Goal: Task Accomplishment & Management: Use online tool/utility

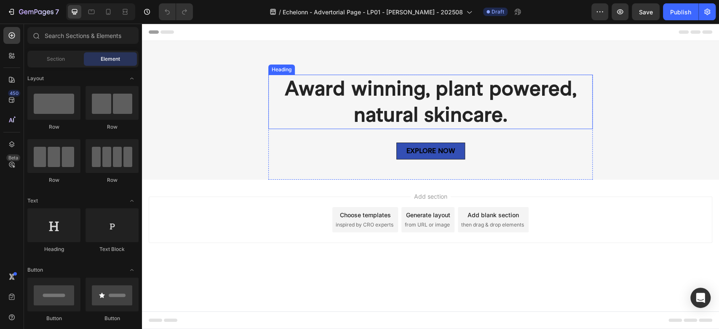
click at [382, 99] on p "Award winning, plant powered, natural skincare." at bounding box center [430, 101] width 323 height 53
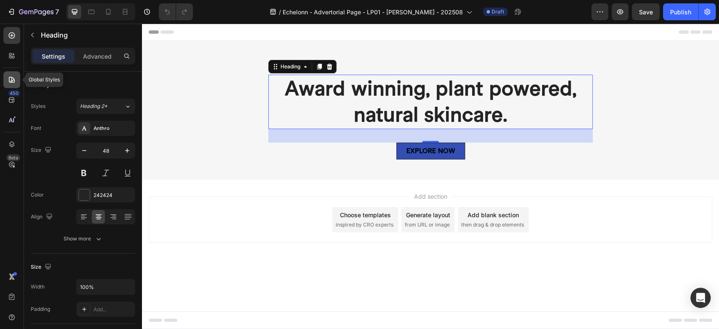
click at [11, 76] on icon at bounding box center [12, 79] width 8 height 8
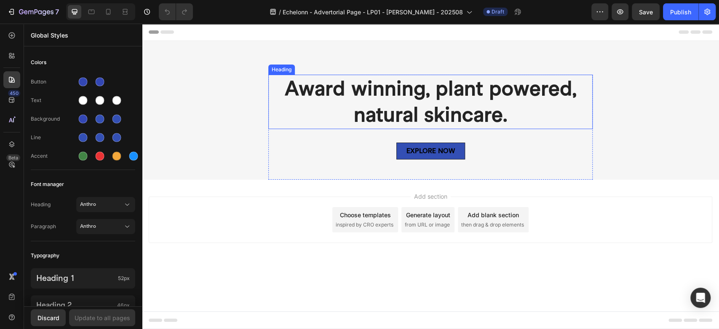
click at [391, 98] on p "Award winning, plant powered, natural skincare." at bounding box center [430, 101] width 323 height 53
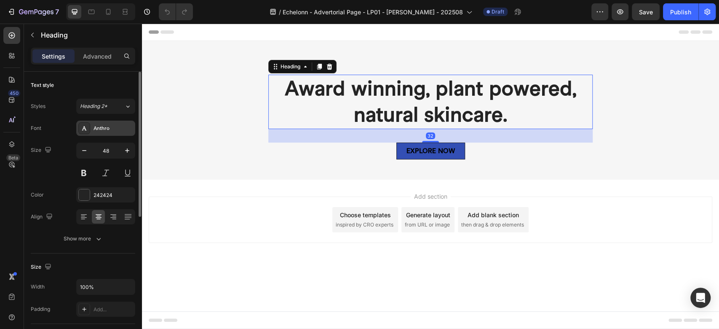
click at [102, 127] on div "Anthro" at bounding box center [114, 129] width 40 height 8
click at [57, 167] on div "Size 48" at bounding box center [83, 161] width 104 height 38
click at [92, 241] on div "Show more" at bounding box center [83, 238] width 39 height 8
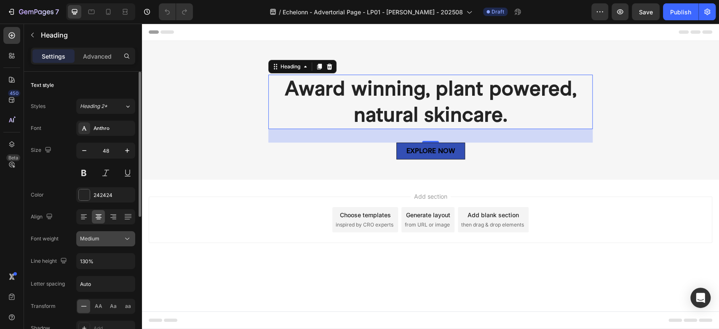
click at [101, 239] on div "Medium" at bounding box center [101, 239] width 43 height 8
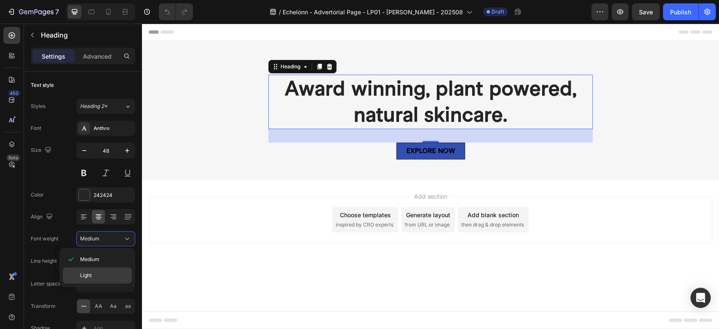
click at [99, 277] on p "Light" at bounding box center [104, 275] width 48 height 8
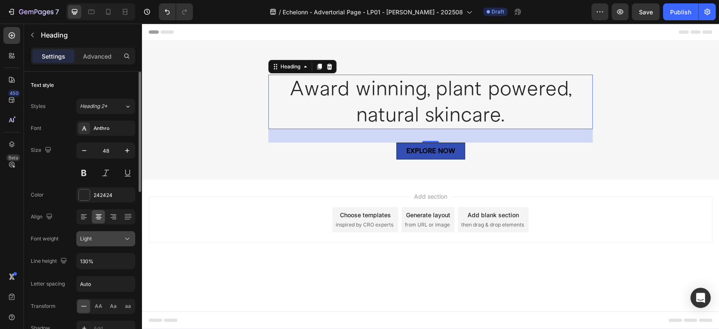
click at [101, 239] on div "Light" at bounding box center [101, 239] width 43 height 8
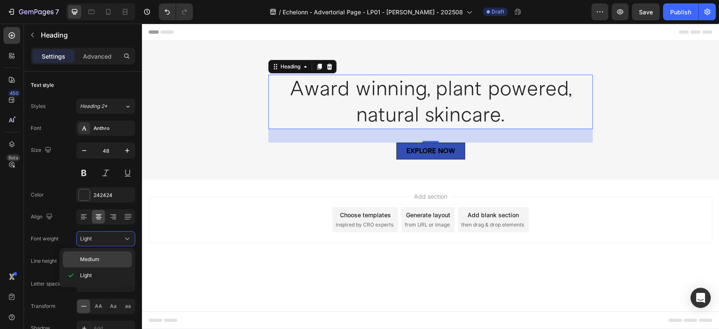
click at [100, 258] on p "Medium" at bounding box center [104, 259] width 48 height 8
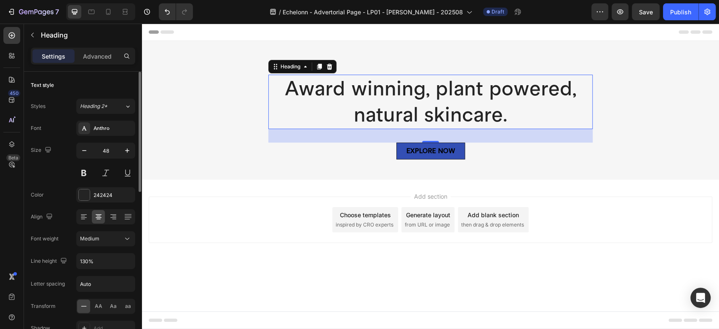
click at [38, 175] on div "Size 48" at bounding box center [83, 161] width 104 height 38
click at [376, 80] on p "Award winning, plant powered, natural skincare." at bounding box center [430, 101] width 323 height 53
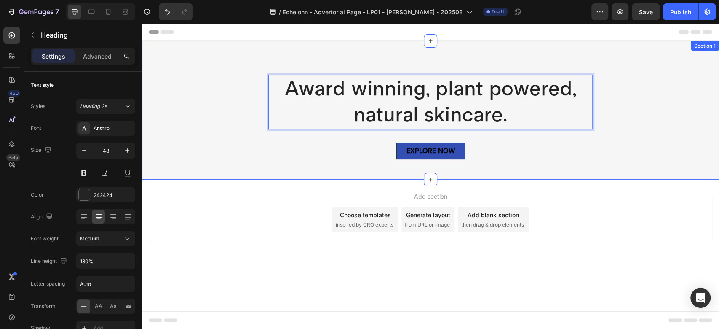
click at [410, 63] on div "Award winning, plant powered, natural skincare. Heading 32 EXPLORE NOW Button R…" at bounding box center [430, 110] width 577 height 139
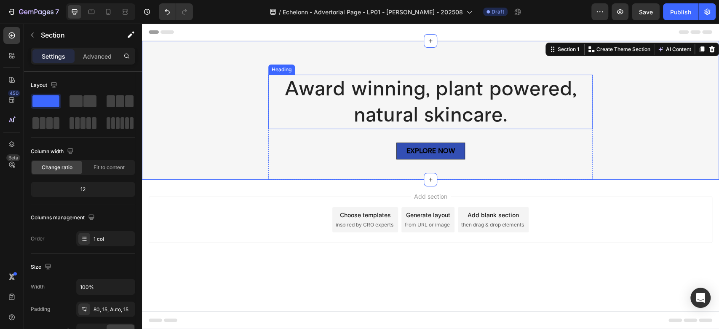
click at [381, 96] on p "Award winning, plant powered, natural skincare." at bounding box center [430, 101] width 323 height 53
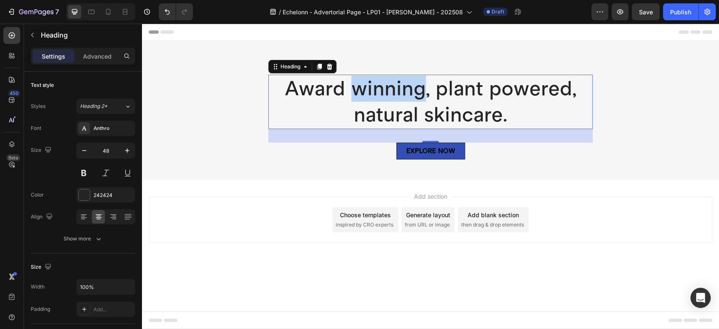
click at [380, 96] on p "Award winning, plant powered, natural skincare." at bounding box center [430, 101] width 323 height 53
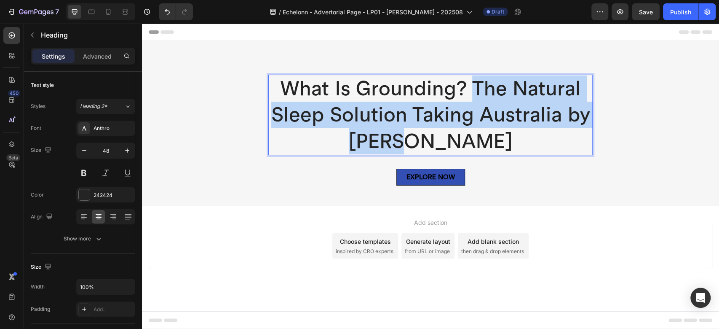
drag, startPoint x: 465, startPoint y: 140, endPoint x: 470, endPoint y: 91, distance: 49.1
click at [470, 91] on p "What Is Grounding? The Natural Sleep Solution Taking Australia by [PERSON_NAME]" at bounding box center [430, 114] width 323 height 79
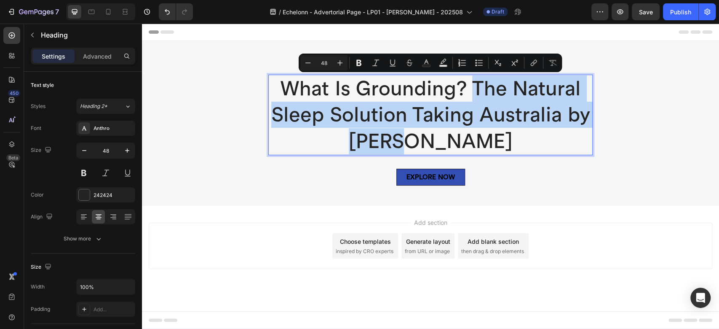
copy p "The Natural Sleep Solution Taking Australia by [PERSON_NAME]"
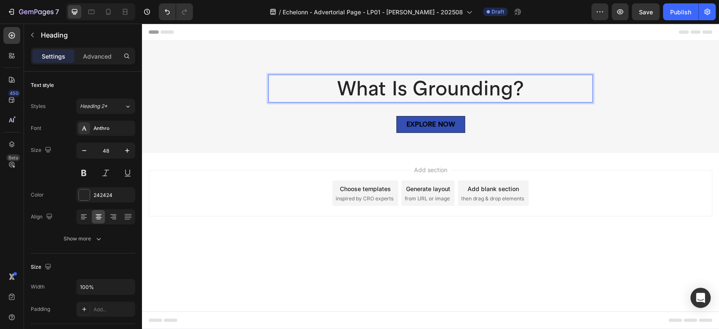
click at [231, 95] on div "What Is Grounding? Heading [STREET_ADDRESS]" at bounding box center [430, 114] width 564 height 78
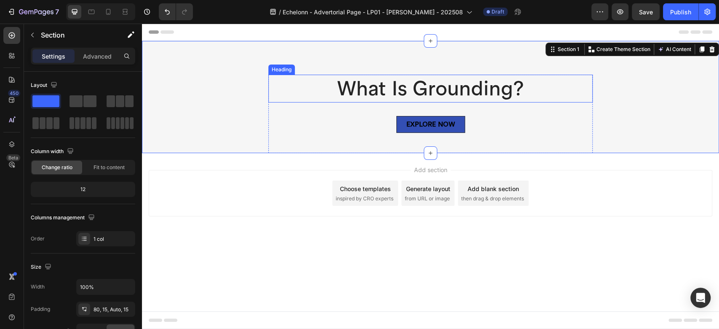
click at [358, 83] on p "What Is Grounding?" at bounding box center [430, 88] width 323 height 26
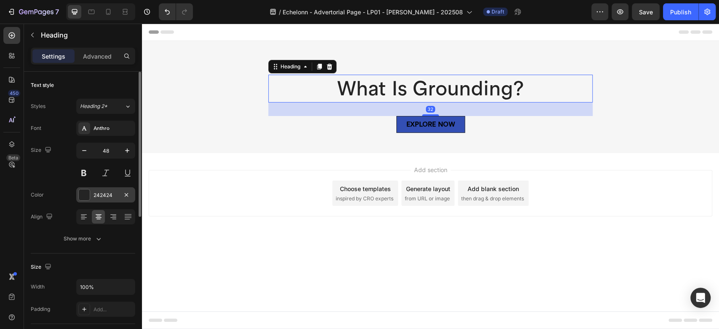
click at [83, 197] on div at bounding box center [84, 194] width 11 height 11
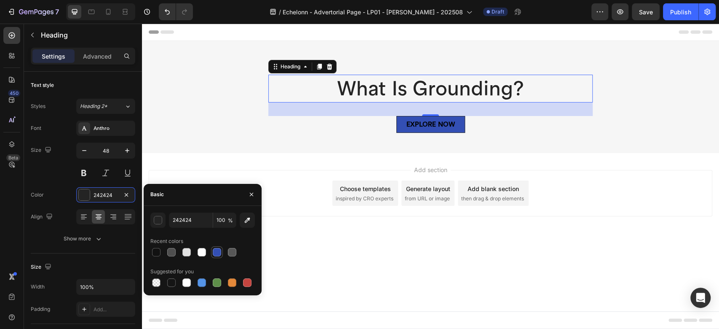
click at [216, 251] on div at bounding box center [217, 252] width 8 height 8
type input "334FB4"
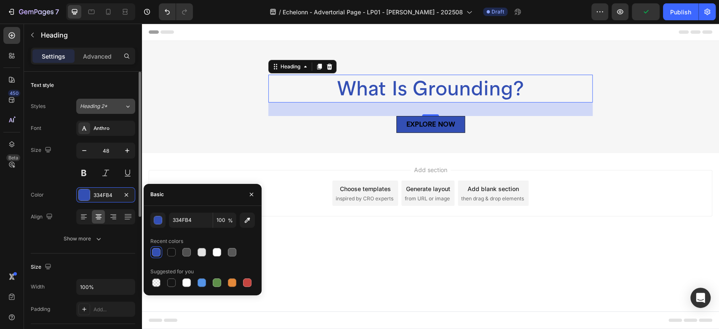
click at [122, 104] on div "Heading 2*" at bounding box center [102, 106] width 44 height 8
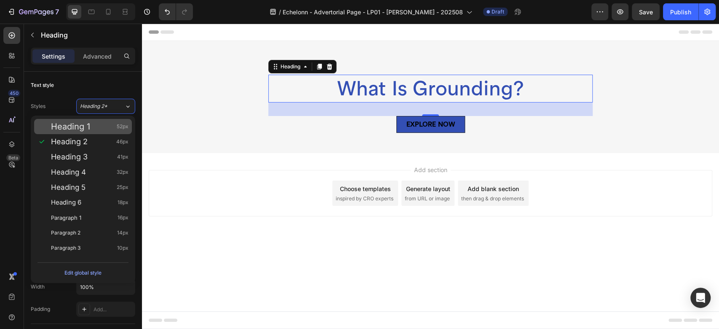
click at [104, 122] on div "Heading 1 52px" at bounding box center [90, 126] width 78 height 8
type input "52"
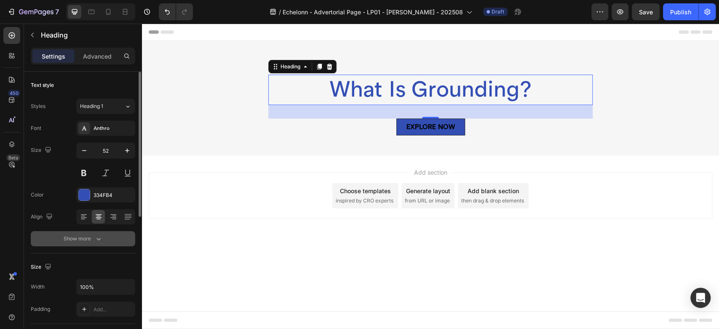
click at [108, 242] on button "Show more" at bounding box center [83, 238] width 104 height 15
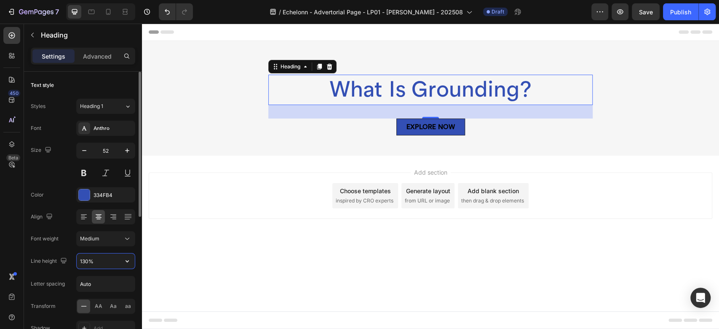
click at [99, 262] on input "130%" at bounding box center [106, 260] width 58 height 15
click at [97, 261] on input "130%" at bounding box center [106, 260] width 58 height 15
drag, startPoint x: 97, startPoint y: 261, endPoint x: 63, endPoint y: 254, distance: 34.5
click at [63, 254] on div "Line height 130%" at bounding box center [83, 261] width 104 height 16
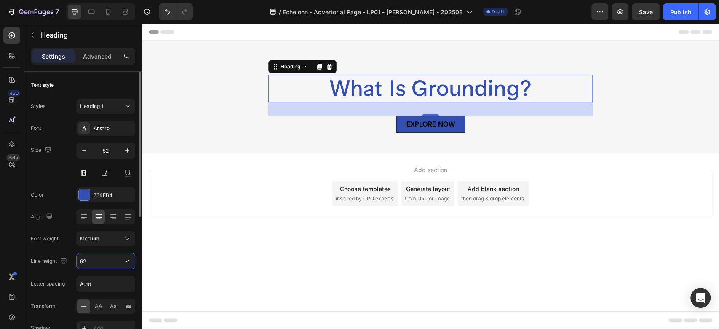
type input "62"
click at [318, 67] on icon at bounding box center [319, 66] width 7 height 7
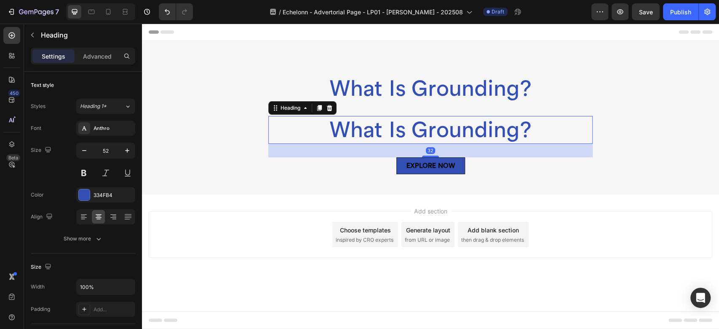
click at [359, 137] on h2 "What Is Grounding?" at bounding box center [430, 130] width 324 height 28
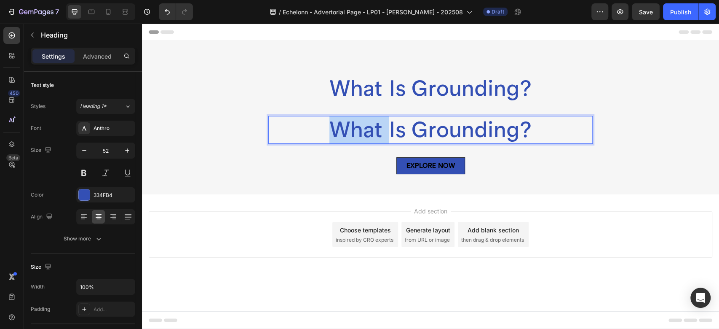
click at [359, 137] on p "What Is Grounding?" at bounding box center [430, 130] width 323 height 26
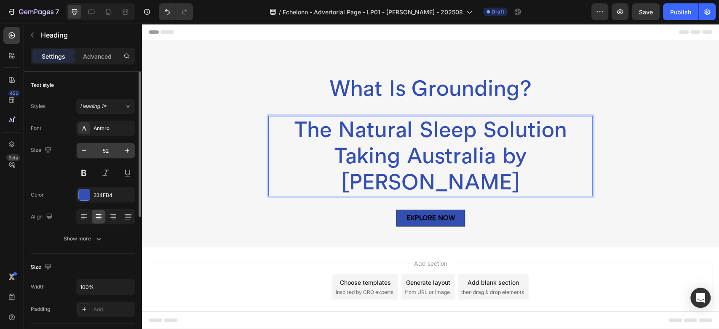
click at [112, 152] on input "52" at bounding box center [106, 150] width 28 height 15
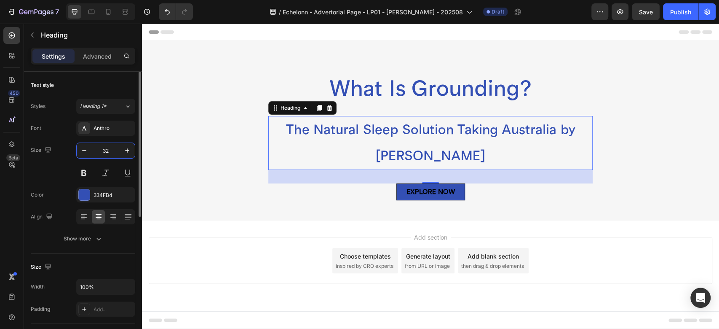
type input "32"
click at [98, 237] on icon "button" at bounding box center [98, 238] width 8 height 8
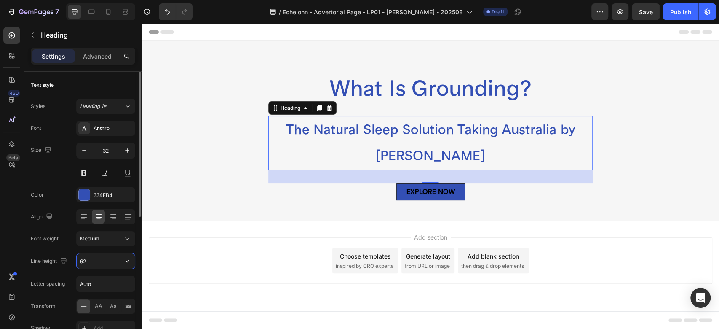
click at [98, 264] on input "62" at bounding box center [106, 260] width 58 height 15
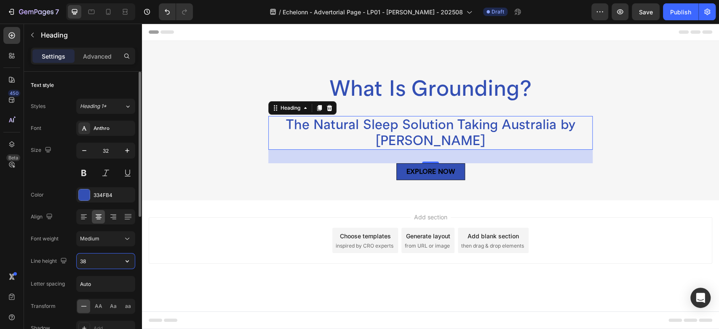
type input "38"
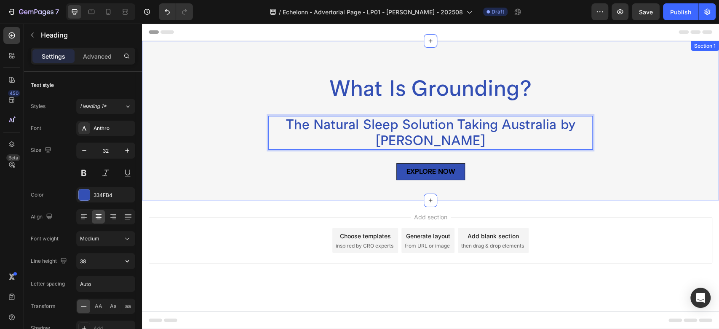
click at [226, 179] on div "What Is Grounding? Heading The Natural Sleep Solution Taking Australia by Storm…" at bounding box center [430, 138] width 564 height 126
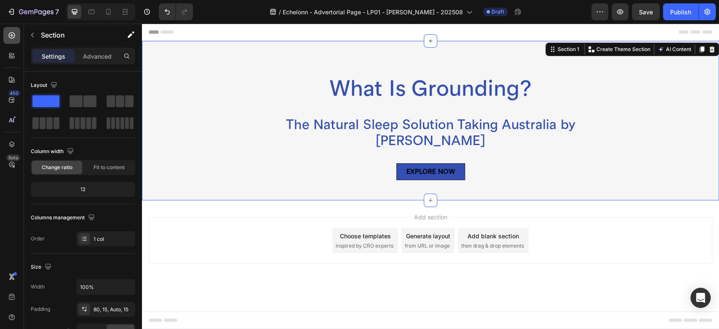
click at [12, 40] on div at bounding box center [11, 35] width 17 height 17
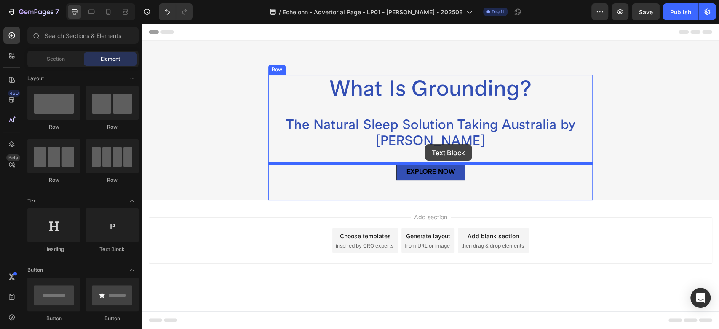
drag, startPoint x: 246, startPoint y: 261, endPoint x: 425, endPoint y: 144, distance: 213.6
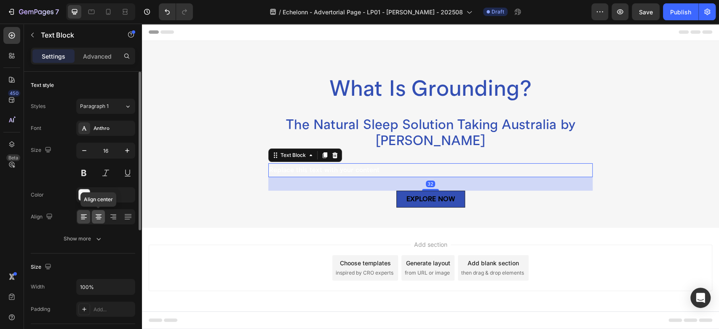
click at [98, 218] on icon at bounding box center [98, 216] width 8 height 8
click at [83, 195] on div at bounding box center [84, 194] width 11 height 11
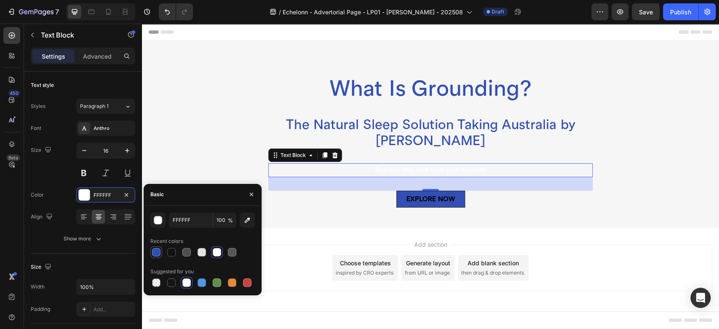
click at [160, 254] on div at bounding box center [156, 252] width 8 height 8
type input "334FB4"
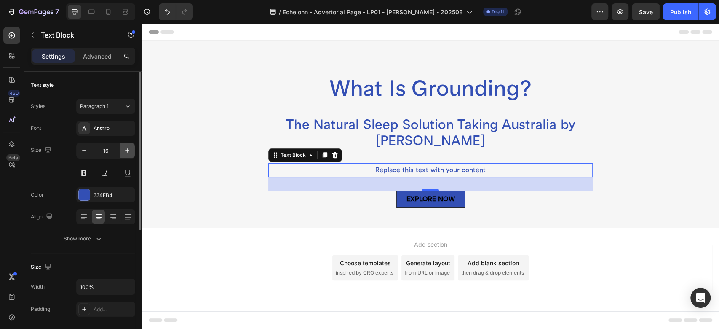
click at [124, 153] on icon "button" at bounding box center [127, 150] width 8 height 8
click at [124, 150] on icon "button" at bounding box center [127, 150] width 8 height 8
click at [124, 151] on icon "button" at bounding box center [127, 150] width 8 height 8
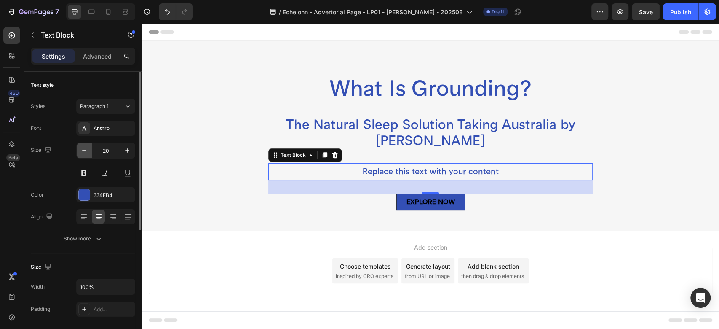
click at [80, 150] on icon "button" at bounding box center [84, 150] width 8 height 8
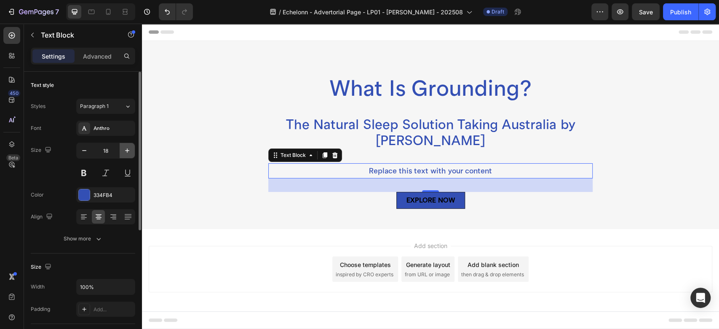
click at [128, 149] on icon "button" at bounding box center [127, 150] width 8 height 8
type input "20"
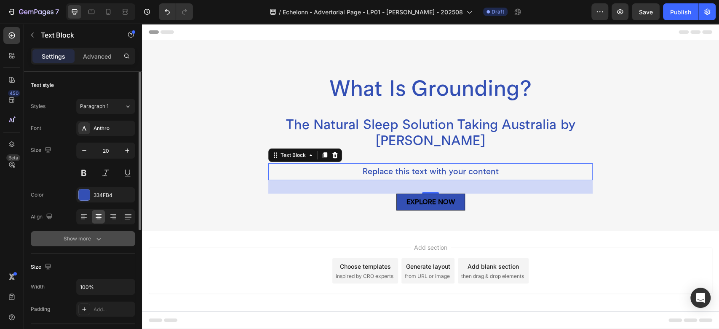
click at [86, 236] on div "Show more" at bounding box center [83, 238] width 39 height 8
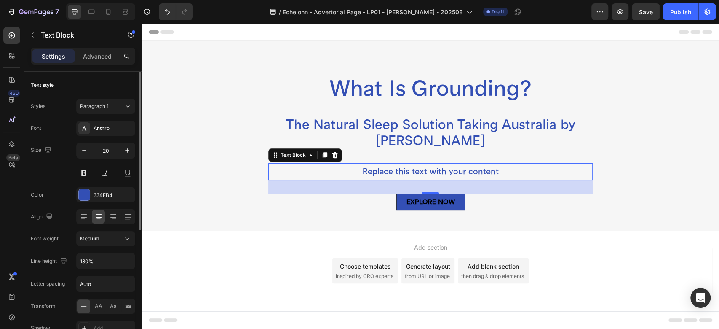
scroll to position [94, 0]
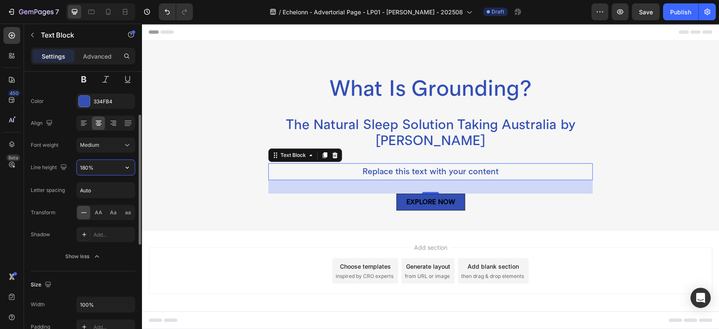
click at [102, 169] on input "180%" at bounding box center [106, 167] width 58 height 15
drag, startPoint x: 102, startPoint y: 169, endPoint x: 68, endPoint y: 168, distance: 33.3
click at [68, 168] on div "Line height 180%" at bounding box center [83, 167] width 104 height 16
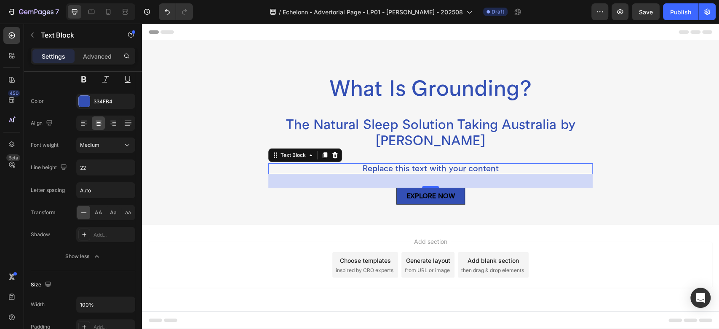
click at [389, 166] on div "Replace this text with your content" at bounding box center [430, 168] width 324 height 11
click at [100, 167] on input "22" at bounding box center [106, 167] width 58 height 15
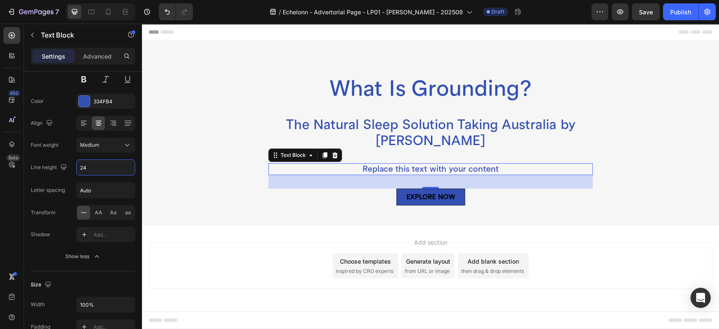
type input "24"
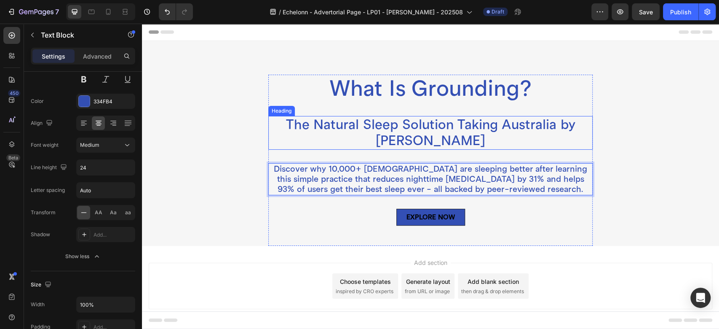
click at [462, 142] on p "The Natural Sleep Solution Taking Australia by [PERSON_NAME]" at bounding box center [430, 133] width 323 height 32
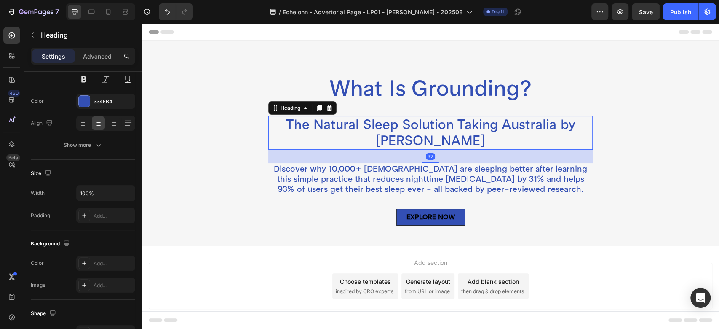
scroll to position [0, 0]
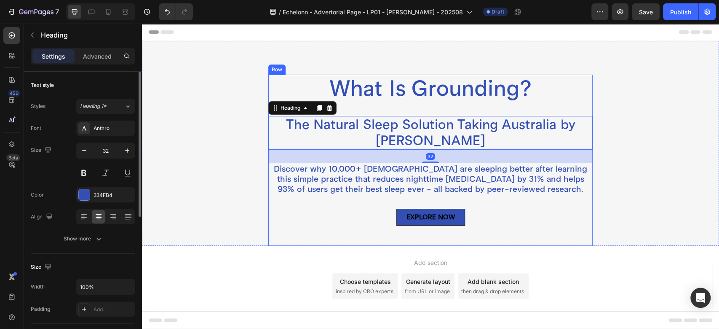
click at [432, 93] on p "What Is Grounding?" at bounding box center [430, 88] width 323 height 26
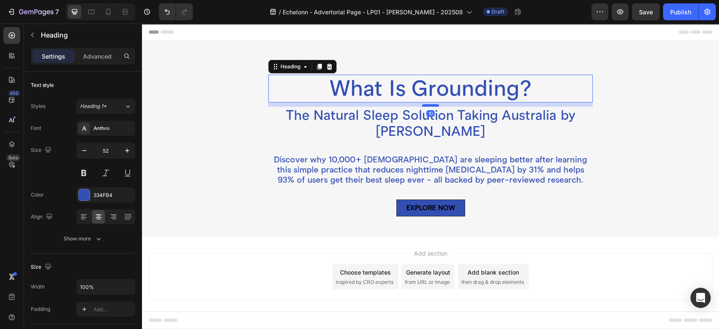
drag, startPoint x: 431, startPoint y: 115, endPoint x: 431, endPoint y: 106, distance: 9.7
click at [431, 106] on div at bounding box center [430, 105] width 17 height 3
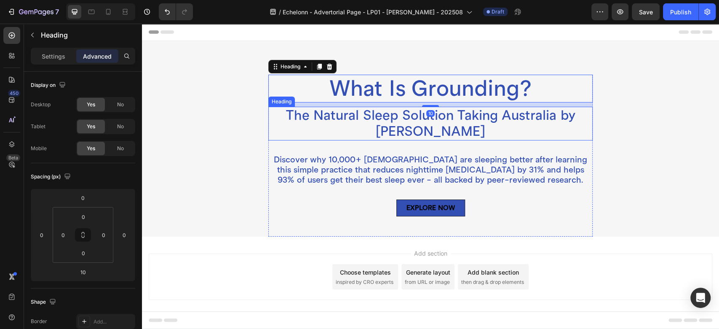
click at [430, 130] on p "The Natural Sleep Solution Taking Australia by [PERSON_NAME]" at bounding box center [430, 123] width 323 height 32
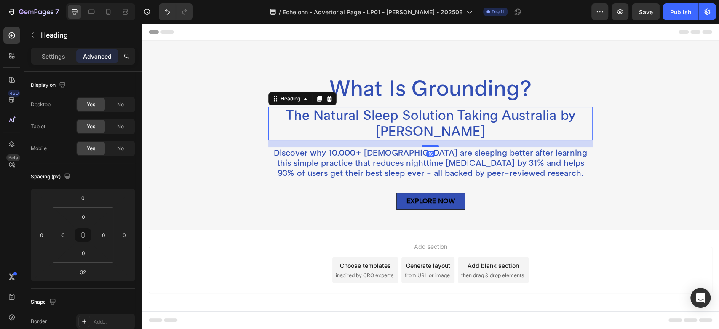
drag, startPoint x: 429, startPoint y: 153, endPoint x: 430, endPoint y: 147, distance: 6.8
click at [430, 147] on div at bounding box center [430, 145] width 17 height 3
type input "16"
click at [461, 169] on p "Discover why 10,000+ [DEMOGRAPHIC_DATA] are sleeping better after learning this…" at bounding box center [430, 163] width 323 height 30
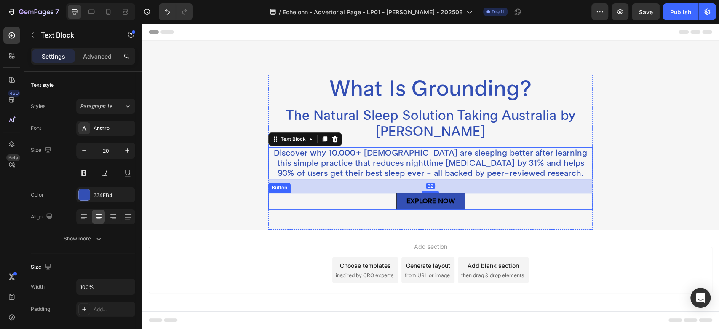
click at [485, 198] on div "EXPLORE NOW Button" at bounding box center [430, 201] width 324 height 17
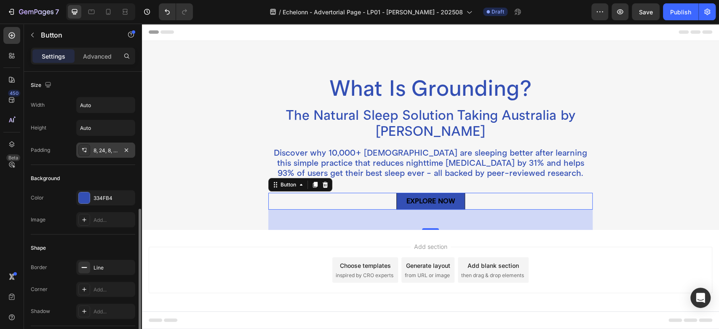
scroll to position [187, 0]
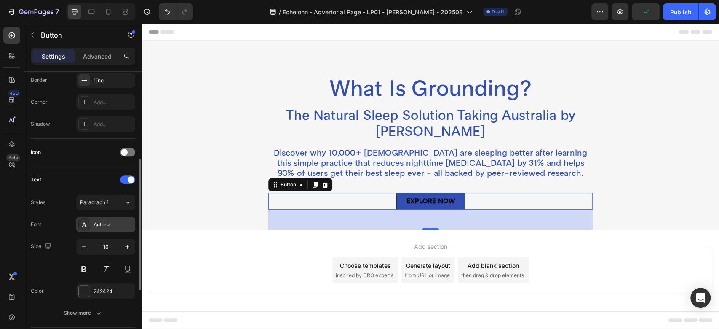
click at [87, 222] on icon at bounding box center [84, 224] width 7 height 7
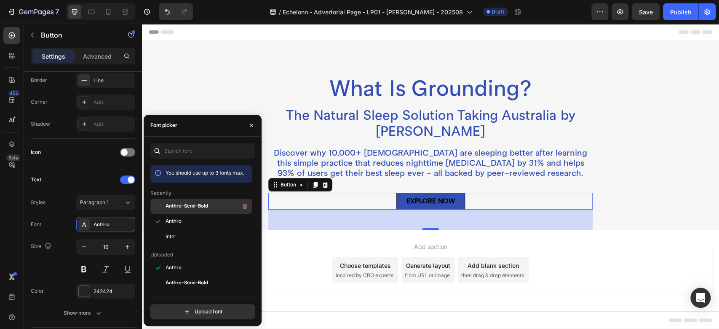
click at [174, 204] on span "Anthro-Semi-Bold" at bounding box center [187, 206] width 43 height 8
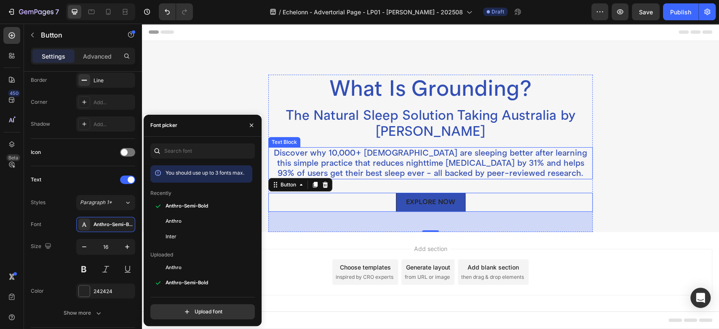
click at [349, 158] on p "Discover why 10,000+ [DEMOGRAPHIC_DATA] are sleeping better after learning this…" at bounding box center [430, 163] width 323 height 30
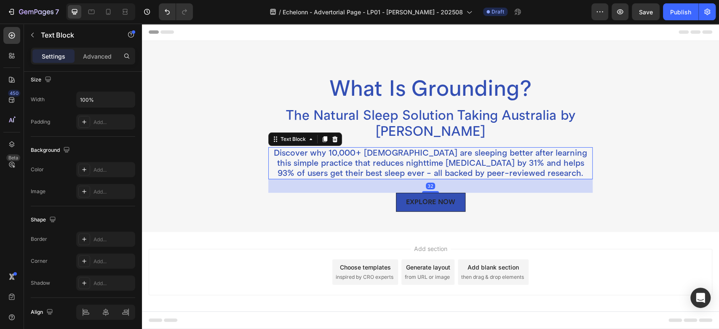
scroll to position [0, 0]
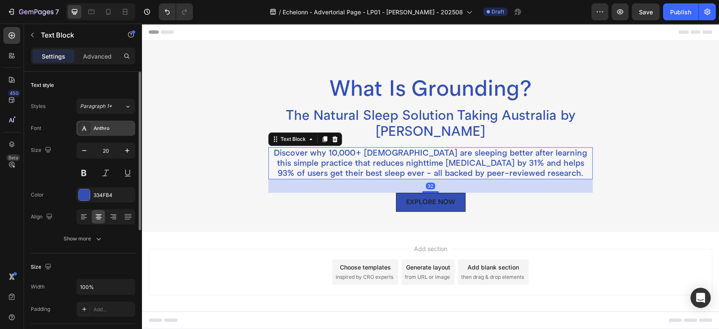
click at [94, 132] on div "Anthro" at bounding box center [105, 127] width 59 height 15
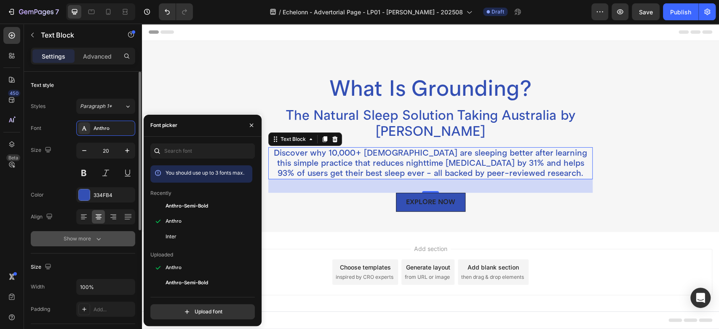
click at [71, 236] on div "Show more" at bounding box center [83, 238] width 39 height 8
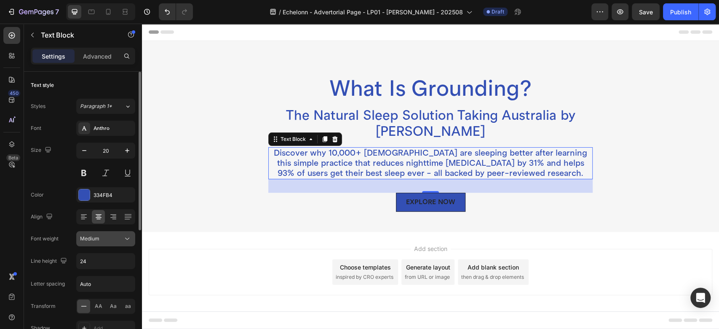
click at [101, 239] on div "Medium" at bounding box center [101, 239] width 43 height 8
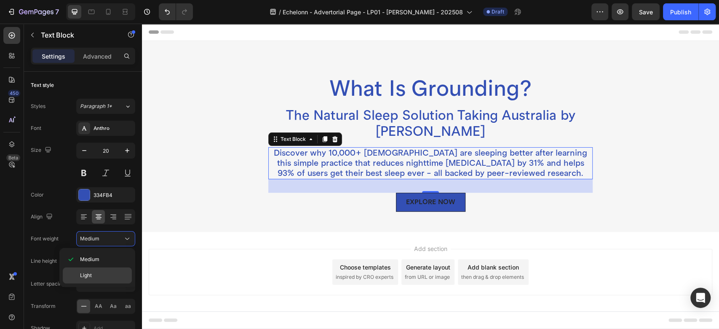
click at [94, 275] on p "Light" at bounding box center [104, 275] width 48 height 8
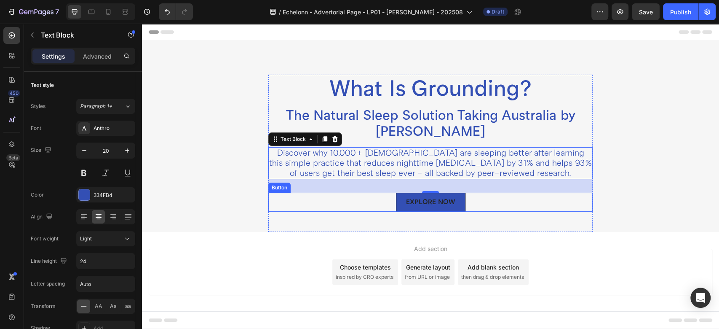
click at [372, 201] on div "EXPLORE NOW Button" at bounding box center [430, 202] width 324 height 19
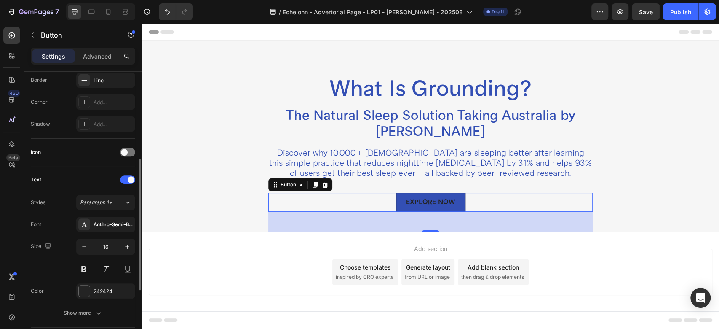
scroll to position [322, 0]
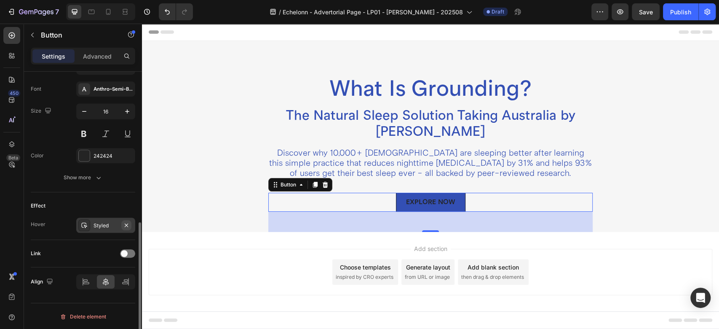
click at [131, 224] on div "Styled" at bounding box center [105, 224] width 59 height 15
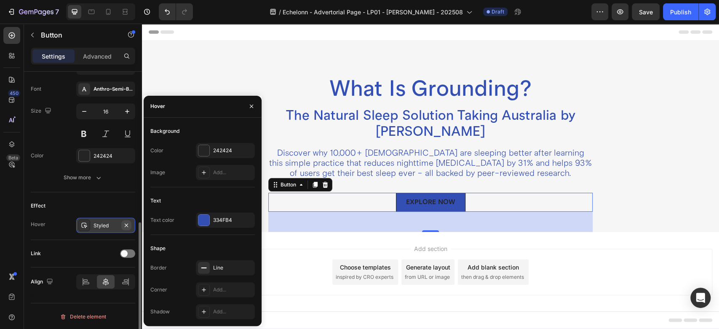
click at [128, 224] on icon "button" at bounding box center [126, 225] width 7 height 7
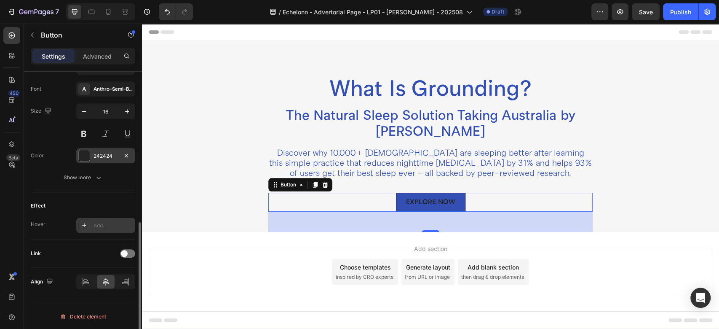
click at [87, 156] on div at bounding box center [84, 155] width 11 height 11
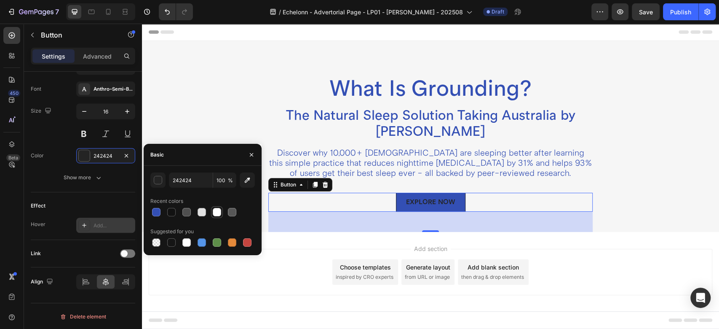
click at [217, 213] on div at bounding box center [217, 212] width 8 height 8
type input "FFFFFF"
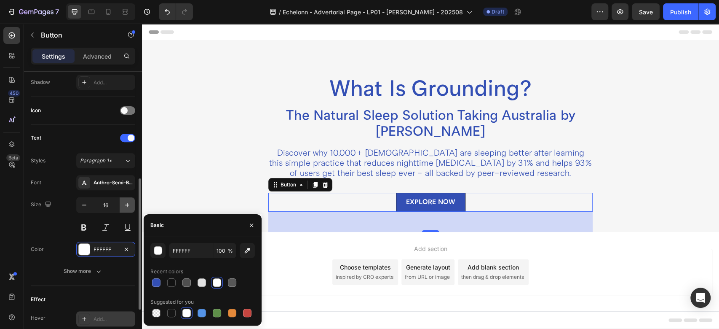
click at [134, 206] on button "button" at bounding box center [127, 204] width 15 height 15
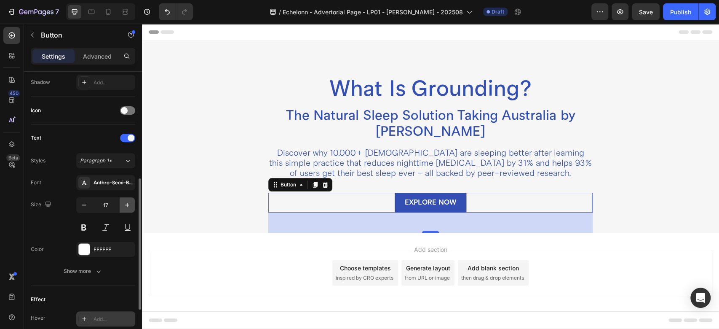
click at [126, 202] on icon "button" at bounding box center [127, 205] width 8 height 8
type input "20"
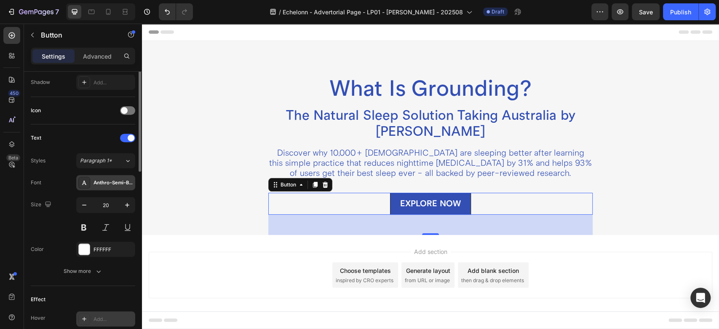
scroll to position [135, 0]
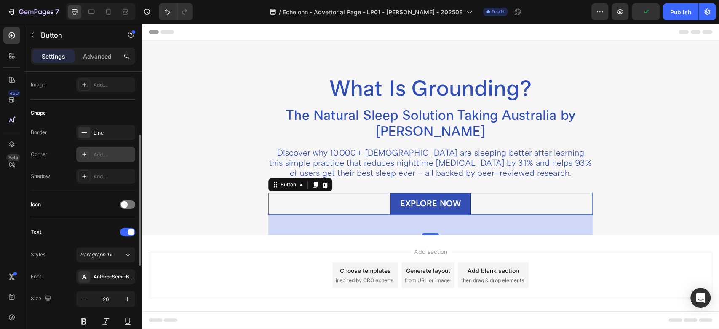
click at [120, 154] on div "Add..." at bounding box center [114, 155] width 40 height 8
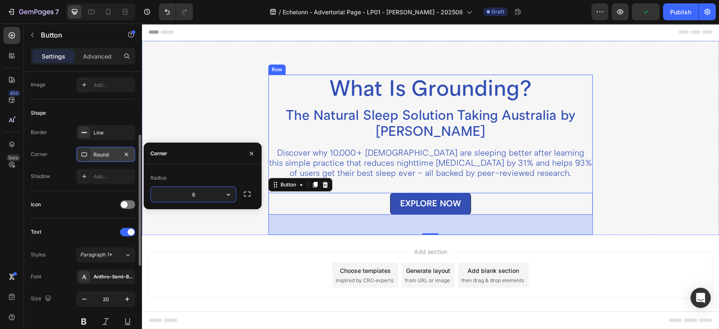
click at [500, 180] on div "What Is Grounding? Heading The Natural Sleep Solution Taking Australia by Storm…" at bounding box center [430, 155] width 324 height 160
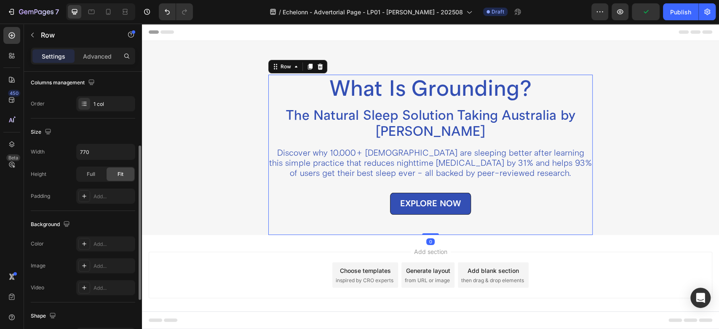
scroll to position [0, 0]
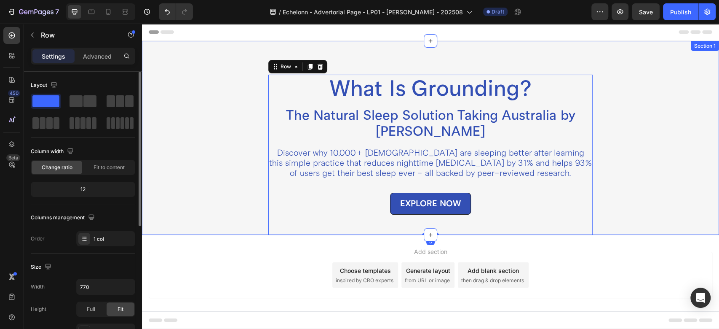
click at [625, 163] on div "What Is Grounding? Heading The Natural Sleep Solution Taking Australia by Storm…" at bounding box center [430, 155] width 564 height 160
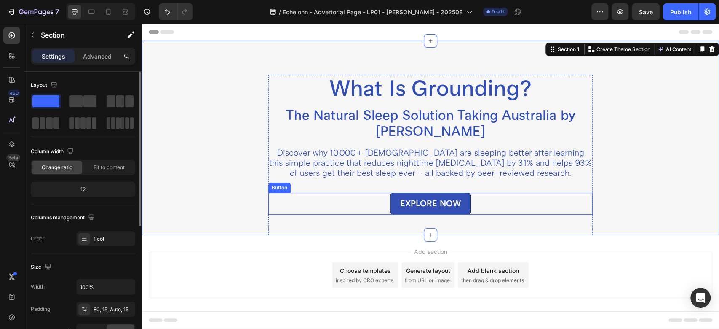
click at [367, 197] on div "EXPLORE NOW Button" at bounding box center [430, 204] width 324 height 22
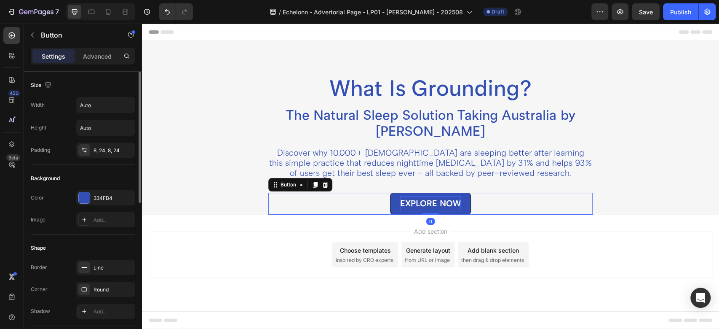
drag, startPoint x: 429, startPoint y: 233, endPoint x: 429, endPoint y: 207, distance: 25.3
click at [429, 207] on div "EXPLORE NOW Button 0" at bounding box center [430, 204] width 324 height 22
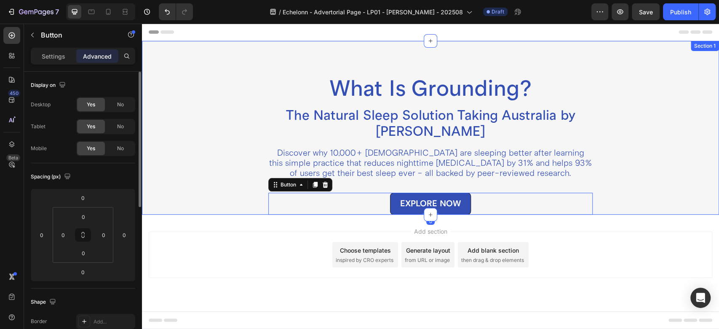
click at [203, 131] on div "What Is Grounding? Heading The Natural Sleep Solution Taking Australia by Storm…" at bounding box center [430, 145] width 564 height 140
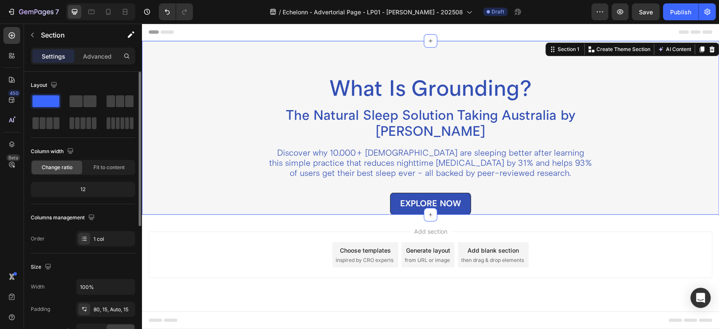
scroll to position [94, 0]
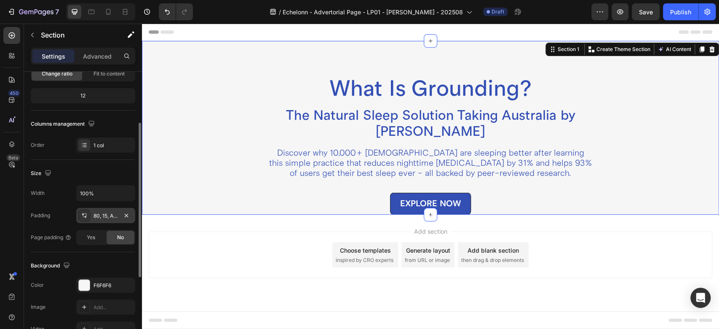
click at [105, 212] on div "80, 15, Auto, 15" at bounding box center [106, 216] width 24 height 8
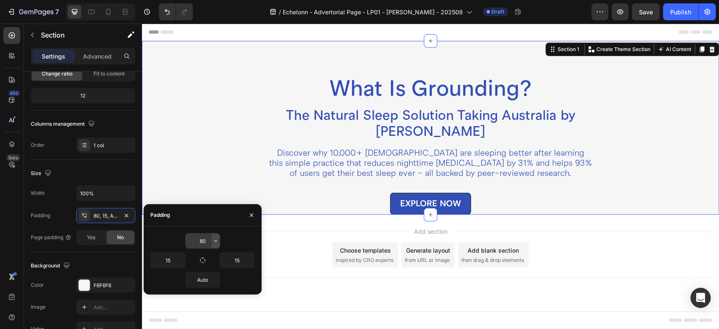
click at [212, 239] on button "button" at bounding box center [215, 240] width 8 height 15
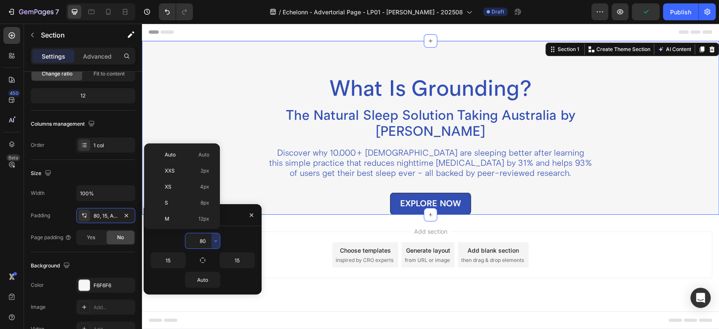
scroll to position [91, 0]
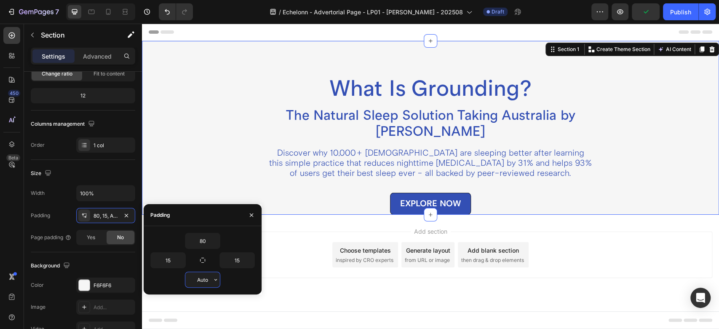
click at [204, 278] on input "Auto" at bounding box center [202, 279] width 35 height 15
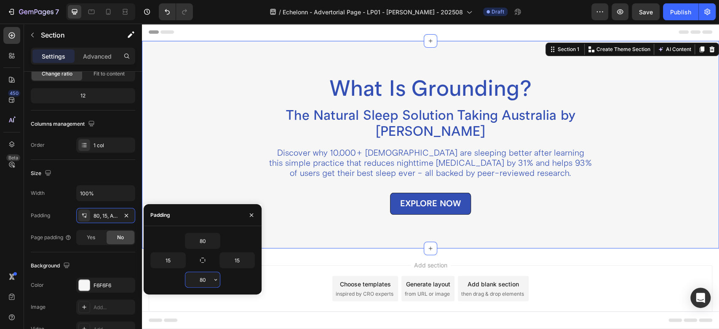
type input "80"
click at [167, 261] on input "15" at bounding box center [168, 259] width 35 height 15
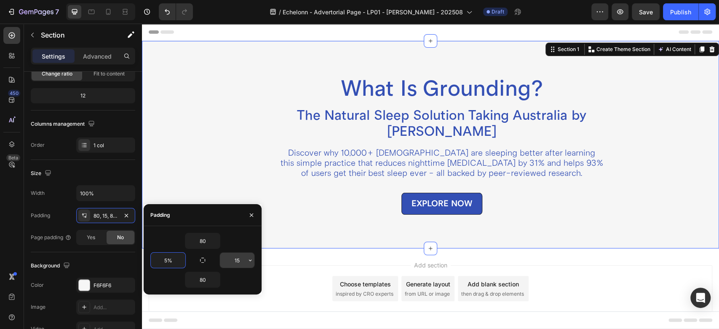
type input "5%"
click at [240, 261] on input "15" at bounding box center [237, 259] width 35 height 15
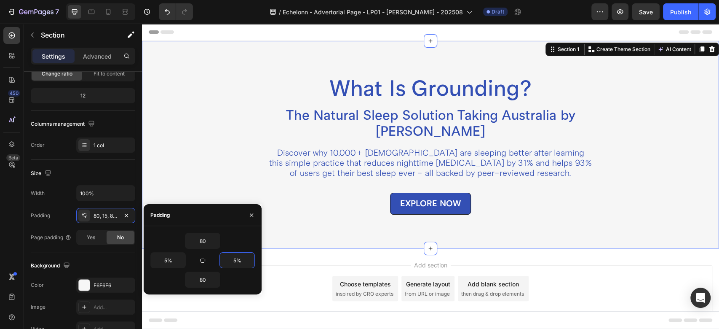
type input "5%"
click at [202, 118] on div "What Is Grounding? Heading The Natural Sleep Solution Taking Australia by Storm…" at bounding box center [430, 145] width 519 height 140
click at [249, 134] on div "What Is Grounding? Heading The Natural Sleep Solution Taking Australia by Storm…" at bounding box center [430, 145] width 519 height 140
click at [249, 215] on icon "button" at bounding box center [251, 214] width 7 height 7
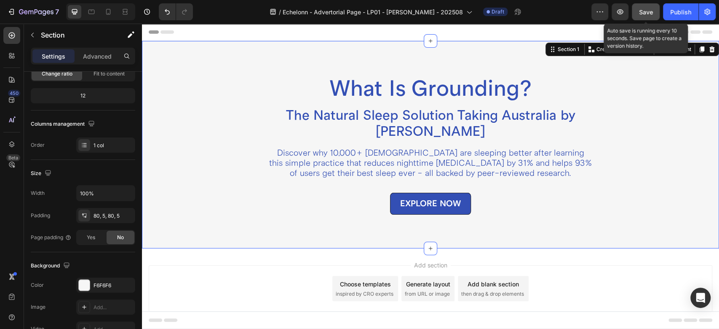
click at [638, 13] on button "Save" at bounding box center [646, 11] width 28 height 17
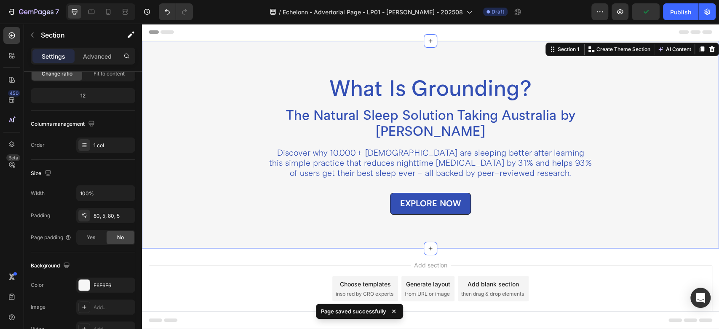
click at [660, 209] on div "What Is Grounding? Heading The Natural Sleep Solution Taking Australia by Storm…" at bounding box center [430, 145] width 519 height 140
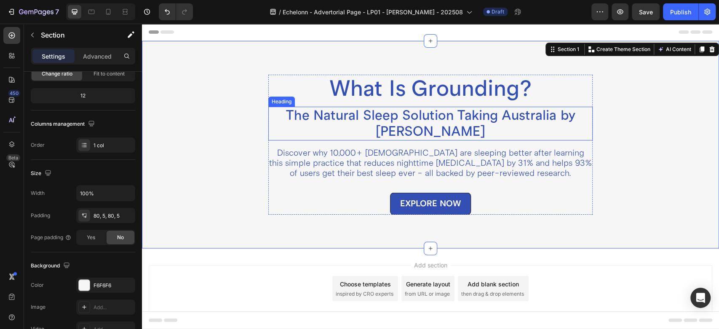
scroll to position [23, 0]
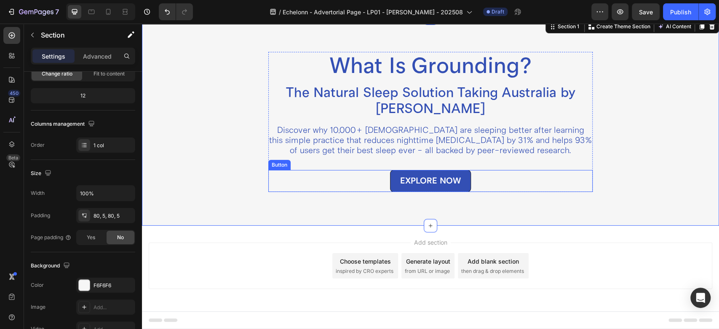
click at [391, 175] on button "EXPLORE NOW" at bounding box center [430, 181] width 81 height 22
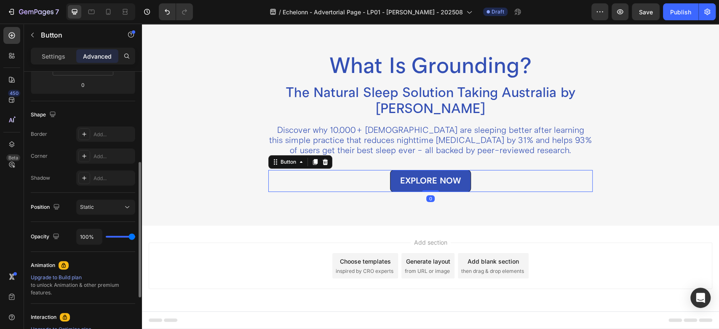
scroll to position [0, 0]
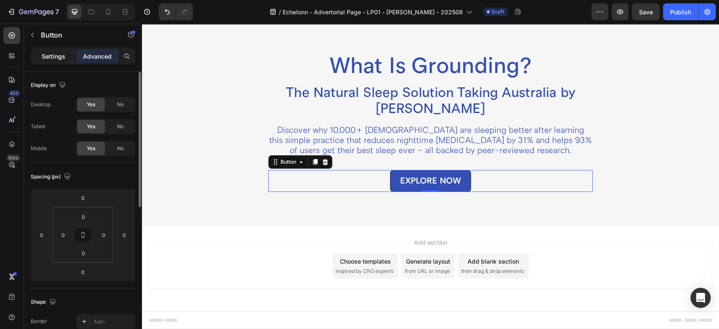
click at [52, 62] on div "Settings" at bounding box center [53, 55] width 42 height 13
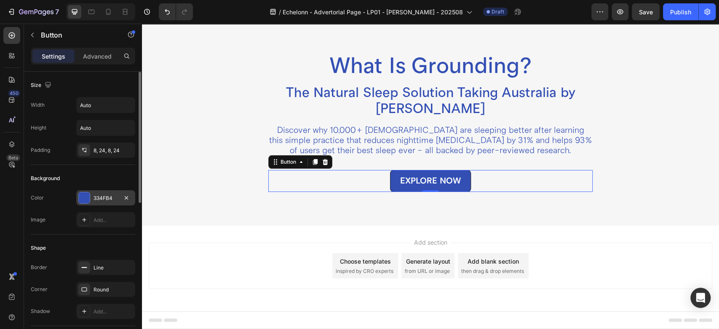
click at [85, 197] on div at bounding box center [84, 197] width 11 height 11
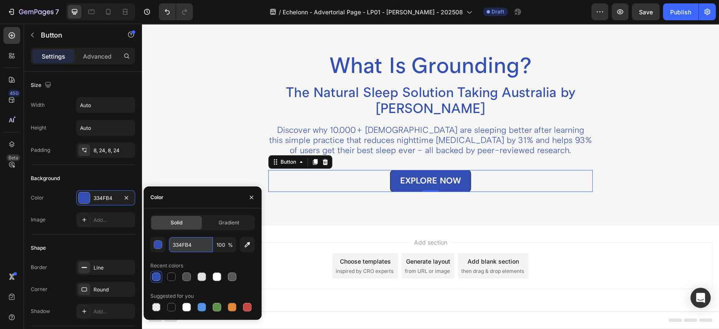
click at [198, 244] on input "334FB4" at bounding box center [191, 244] width 44 height 15
click at [253, 197] on icon "button" at bounding box center [251, 197] width 7 height 7
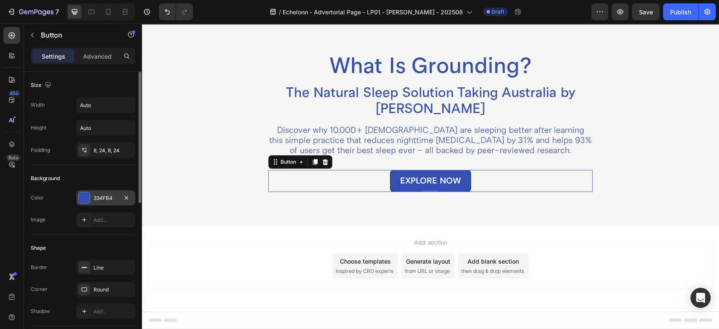
click at [111, 197] on div "334FB4" at bounding box center [106, 198] width 24 height 8
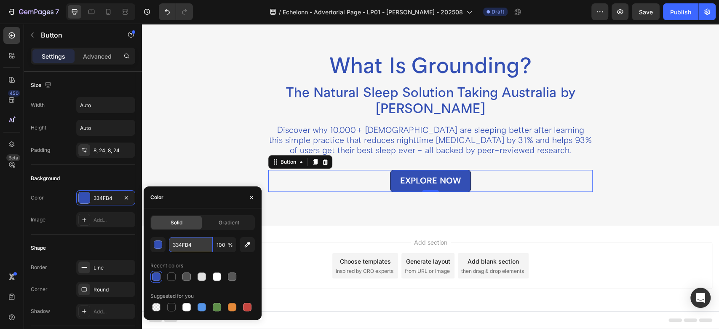
click at [191, 250] on input "334FB4" at bounding box center [191, 244] width 44 height 15
click at [240, 94] on div "What Is Grounding? Heading The Natural Sleep Solution Taking Australia by Storm…" at bounding box center [430, 122] width 519 height 140
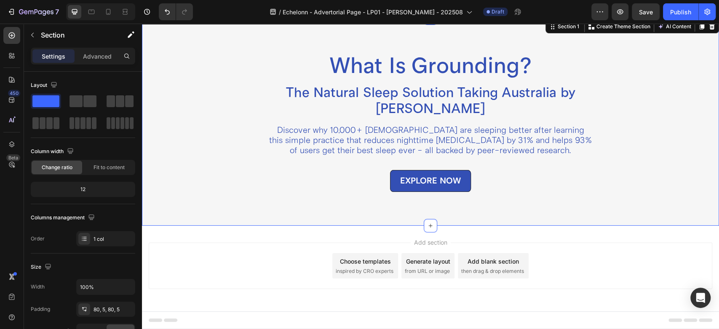
drag, startPoint x: 219, startPoint y: 98, endPoint x: 222, endPoint y: 102, distance: 4.5
click at [219, 100] on div "What Is Grounding? Heading The Natural Sleep Solution Taking Australia by Storm…" at bounding box center [430, 122] width 519 height 140
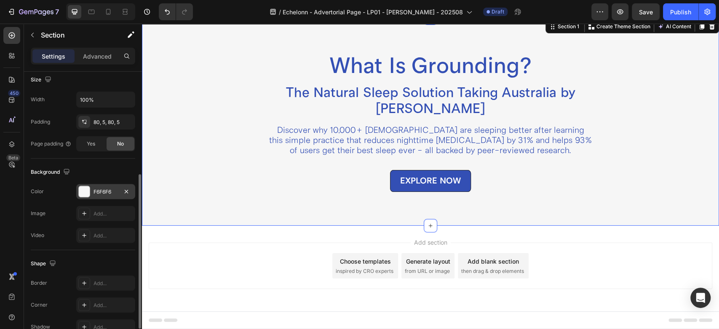
click at [92, 187] on div "F6F6F6" at bounding box center [105, 191] width 59 height 15
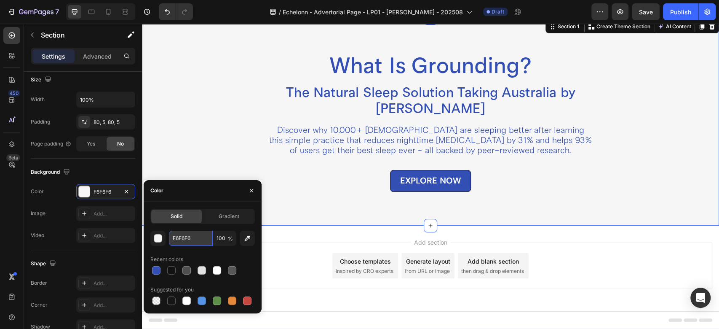
click at [197, 238] on input "F6F6F6" at bounding box center [191, 237] width 44 height 15
